Goal: Task Accomplishment & Management: Use online tool/utility

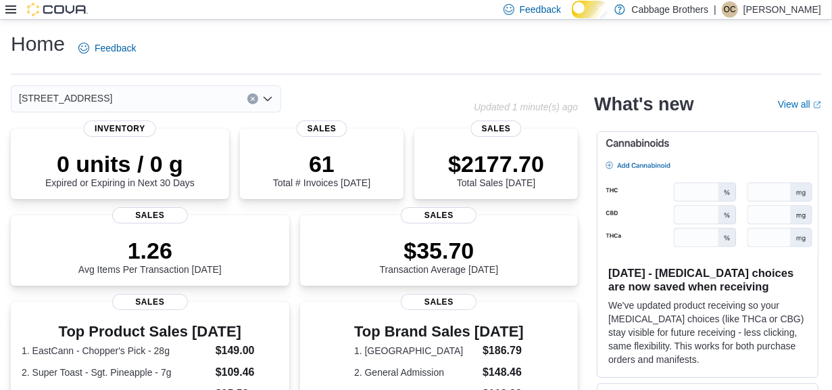
click at [12, 5] on icon at bounding box center [10, 9] width 11 height 11
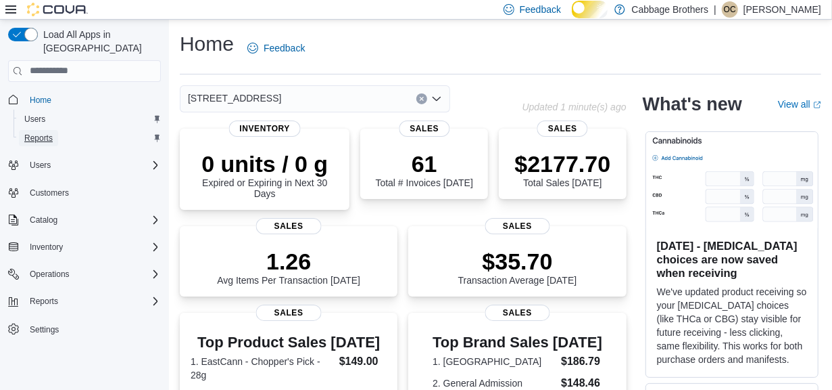
click at [37, 133] on span "Reports" at bounding box center [38, 138] width 28 height 11
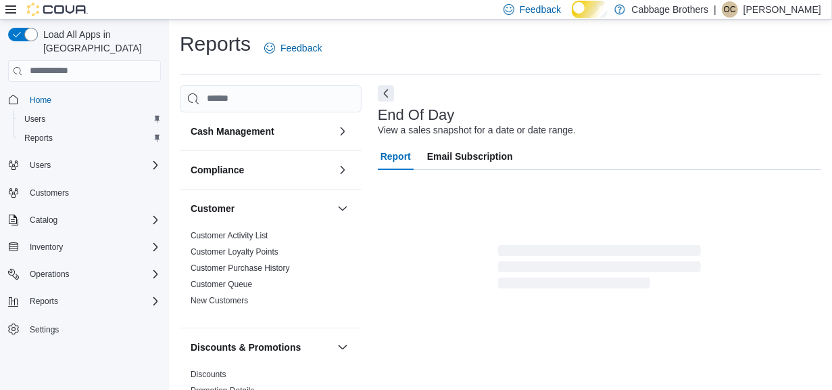
click at [11, 6] on icon at bounding box center [10, 9] width 11 height 8
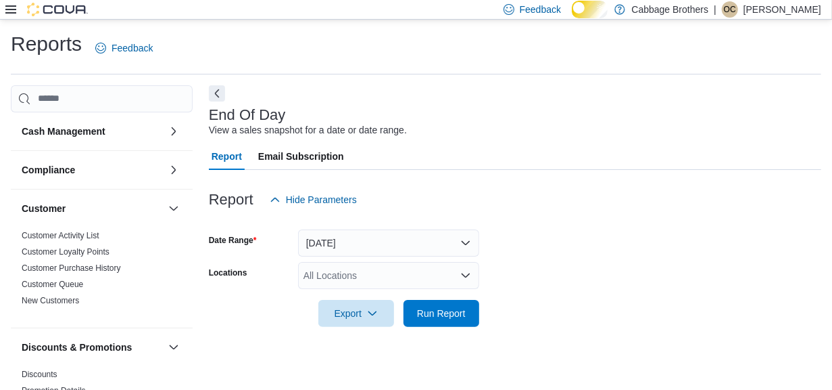
scroll to position [32, 0]
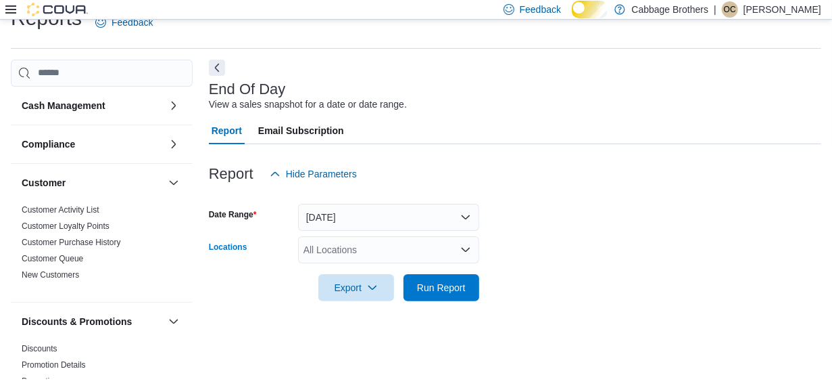
click at [465, 252] on icon "Open list of options" at bounding box center [466, 250] width 8 height 4
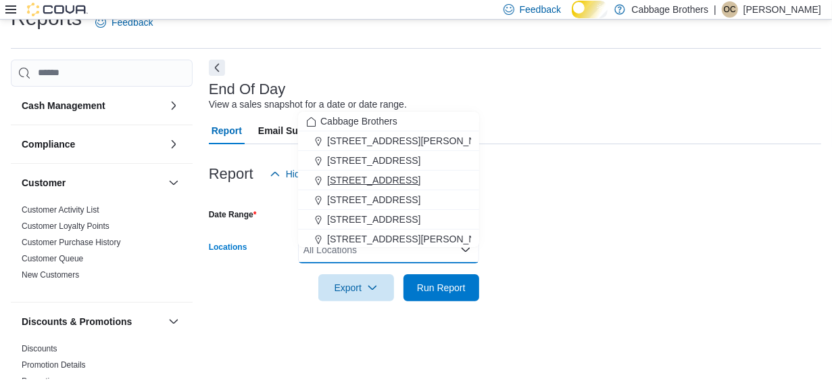
click at [379, 175] on span "483 Hwy #8" at bounding box center [373, 180] width 93 height 14
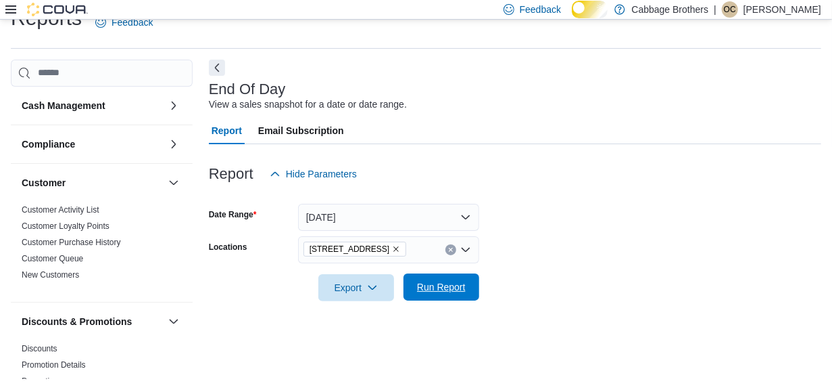
click at [424, 283] on span "Run Report" at bounding box center [441, 287] width 49 height 14
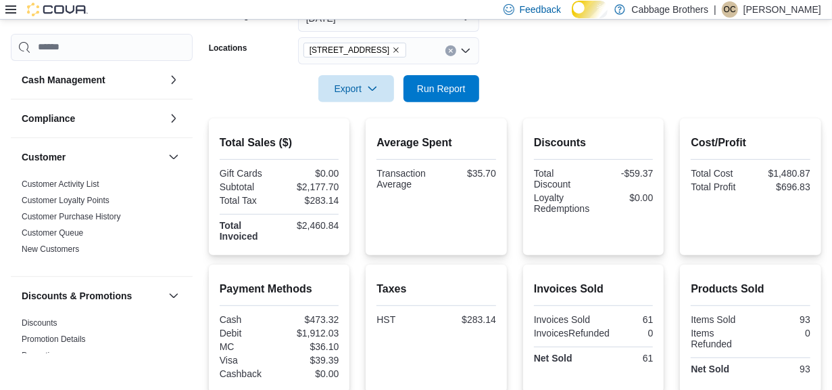
scroll to position [225, 0]
click at [392, 53] on icon "Remove 483 Hwy #8 from selection in this group" at bounding box center [396, 49] width 8 height 8
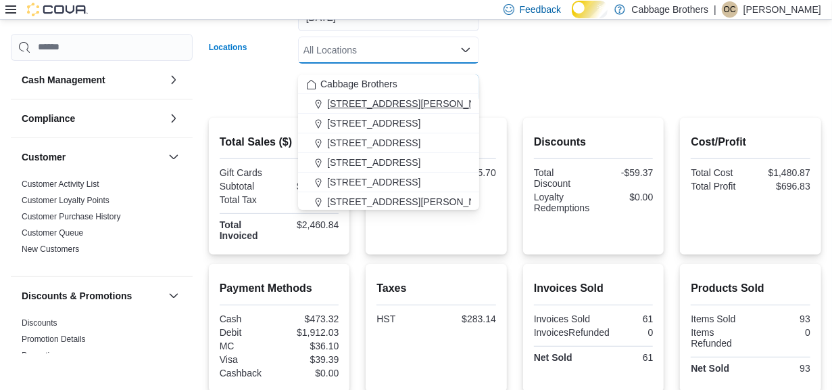
click at [350, 97] on span "192 Locke St S" at bounding box center [413, 104] width 172 height 14
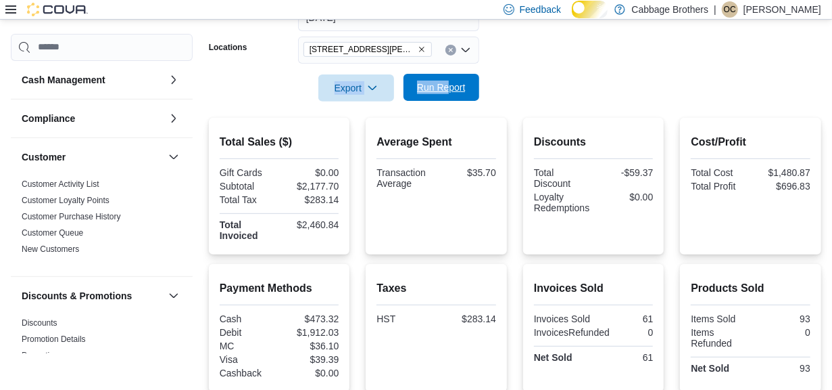
drag, startPoint x: 546, startPoint y: 78, endPoint x: 448, endPoint y: 88, distance: 98.6
click at [448, 88] on form "Date Range Today Locations 192 Locke St S Export Run Report" at bounding box center [515, 45] width 613 height 114
click at [448, 88] on span "Run Report" at bounding box center [442, 87] width 60 height 27
click at [381, 53] on span "192 Locke St S" at bounding box center [368, 50] width 116 height 14
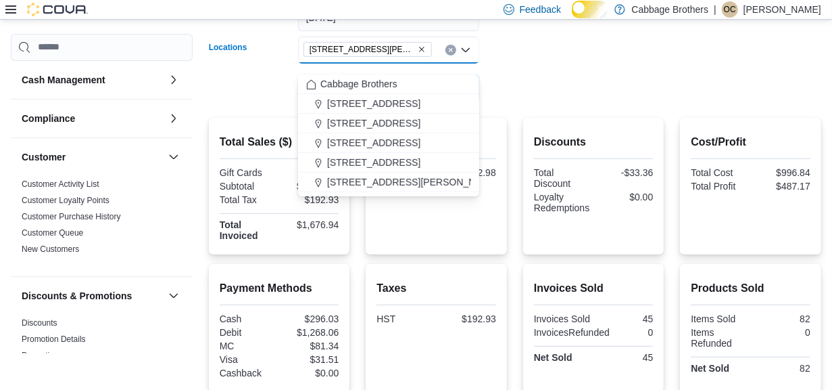
click at [418, 53] on icon "Remove 192 Locke St S from selection in this group" at bounding box center [422, 49] width 8 height 8
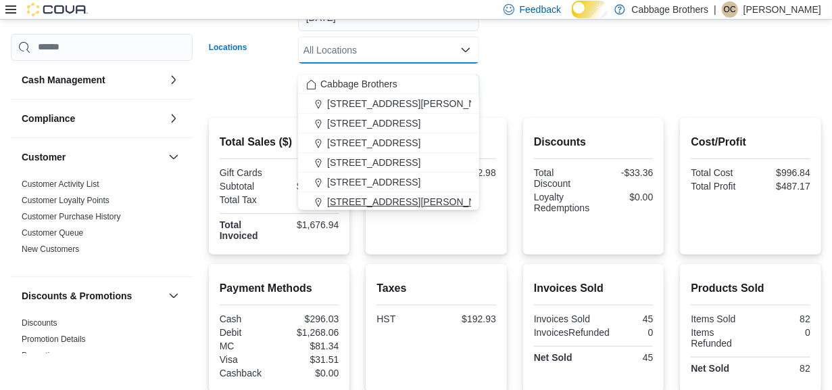
click at [382, 197] on span "830 Upper James Street" at bounding box center [413, 202] width 172 height 14
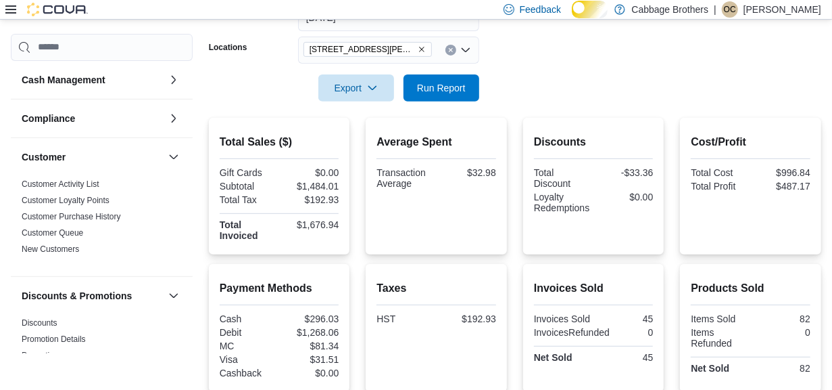
click at [559, 74] on div at bounding box center [515, 69] width 613 height 11
click at [442, 94] on span "Run Report" at bounding box center [441, 87] width 49 height 14
click at [419, 53] on icon "Remove 830 Upper James Street from selection in this group" at bounding box center [422, 49] width 8 height 8
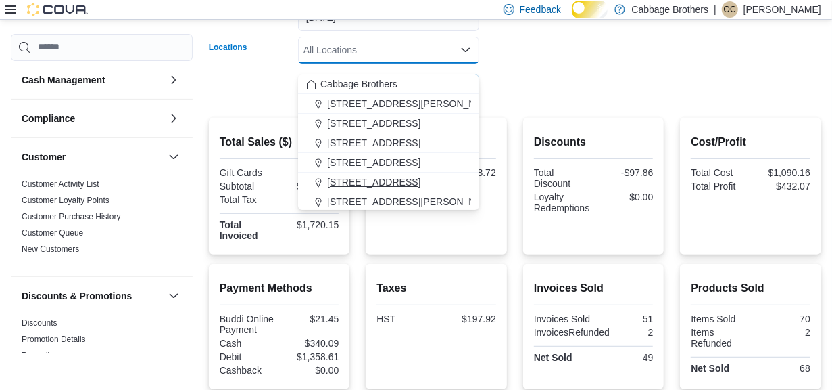
click at [360, 177] on span "57 Cootes Drive" at bounding box center [373, 182] width 93 height 14
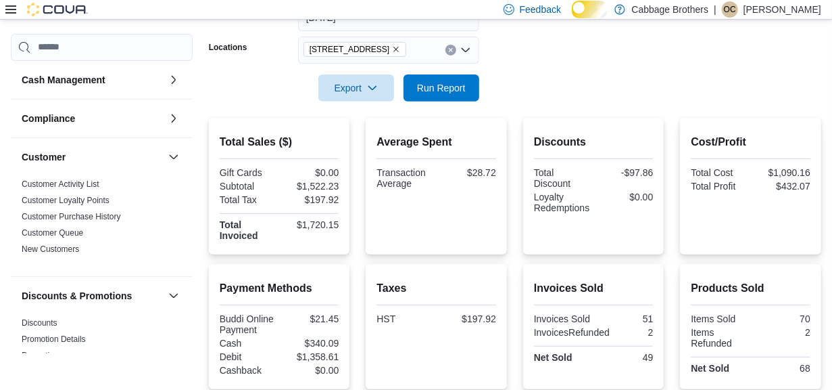
click at [539, 96] on form "Date Range Today Locations 57 Cootes Drive Export Run Report" at bounding box center [515, 45] width 613 height 114
click at [434, 94] on span "Run Report" at bounding box center [441, 87] width 49 height 14
click at [392, 53] on icon "Remove 57 Cootes Drive from selection in this group" at bounding box center [396, 49] width 8 height 8
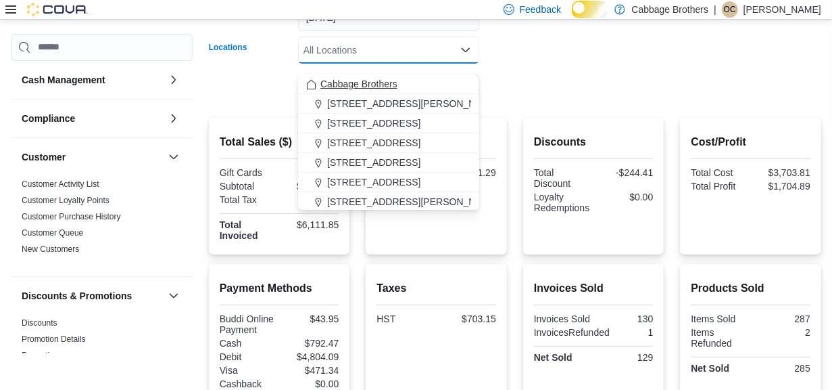
click at [370, 81] on span "Cabbage Brothers" at bounding box center [359, 84] width 77 height 14
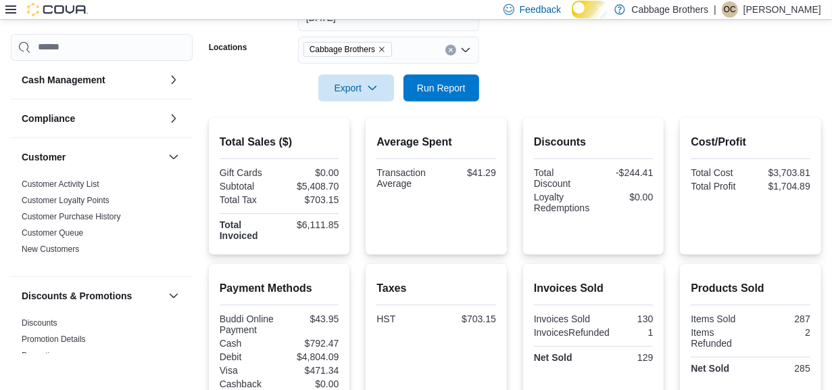
click at [589, 55] on form "Date Range Today Locations Cabbage Brothers Export Run Report" at bounding box center [515, 45] width 613 height 114
click at [460, 85] on div "Export Run Report" at bounding box center [344, 87] width 271 height 27
click at [458, 94] on span "Run Report" at bounding box center [441, 87] width 49 height 14
